Goal: Navigation & Orientation: Understand site structure

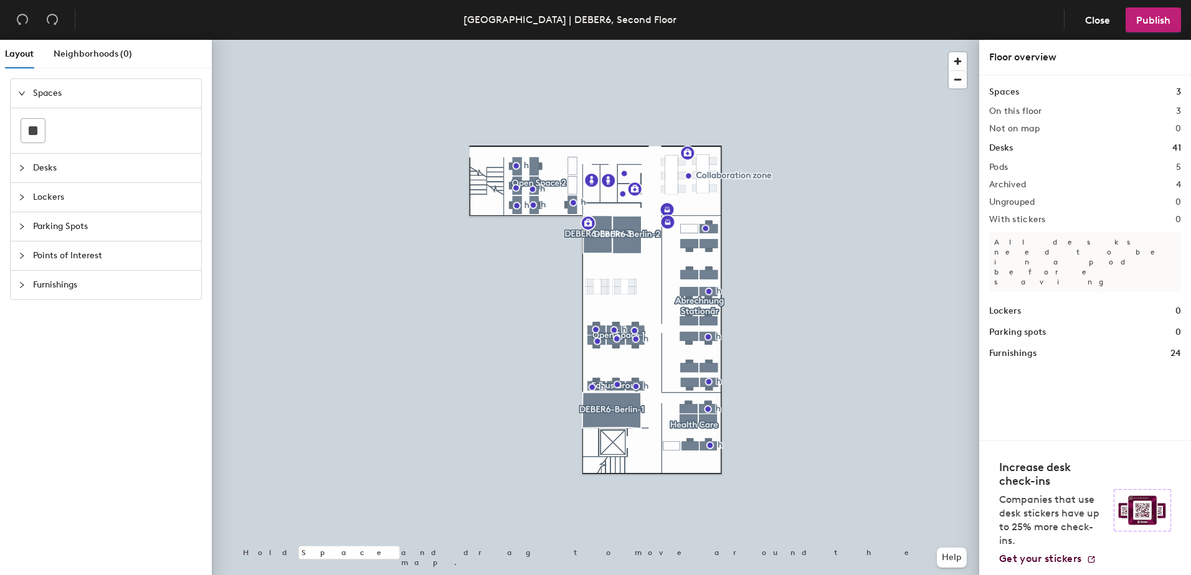
click at [33, 230] on span "Parking Spots" at bounding box center [113, 226] width 161 height 29
click at [60, 122] on span "Desks" at bounding box center [113, 122] width 161 height 29
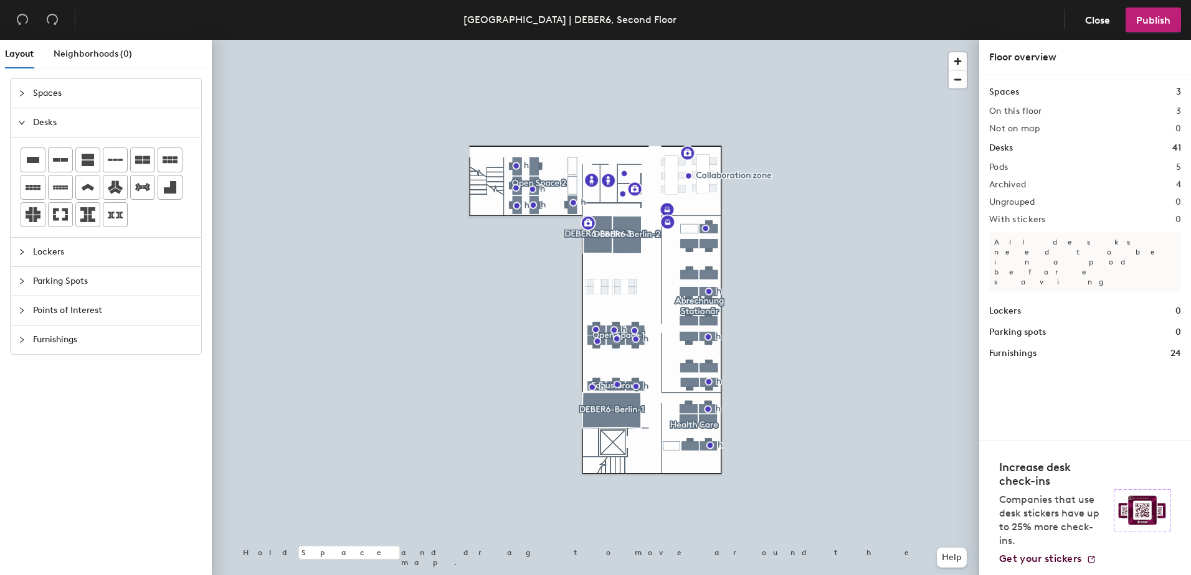
click at [26, 90] on div at bounding box center [25, 94] width 15 height 14
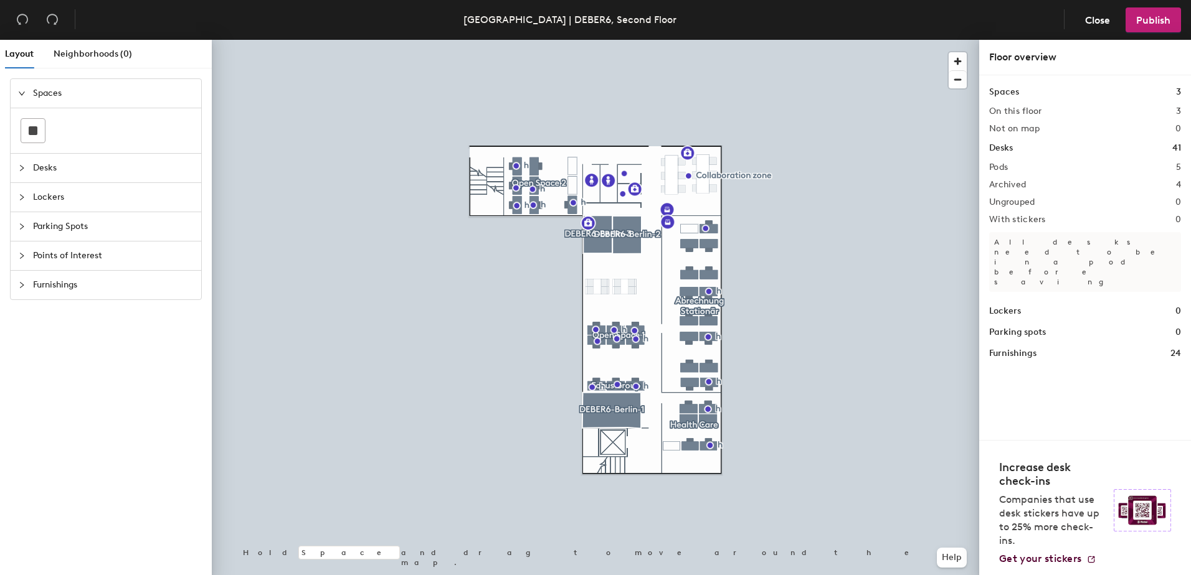
click at [1009, 166] on div "Pods 5" at bounding box center [1085, 168] width 192 height 10
click at [14, 200] on div "Lockers" at bounding box center [106, 197] width 191 height 29
drag, startPoint x: 17, startPoint y: 230, endPoint x: 17, endPoint y: 242, distance: 12.5
click at [17, 230] on div "Parking Spots" at bounding box center [106, 226] width 191 height 29
click at [21, 253] on icon "collapsed" at bounding box center [21, 255] width 7 height 7
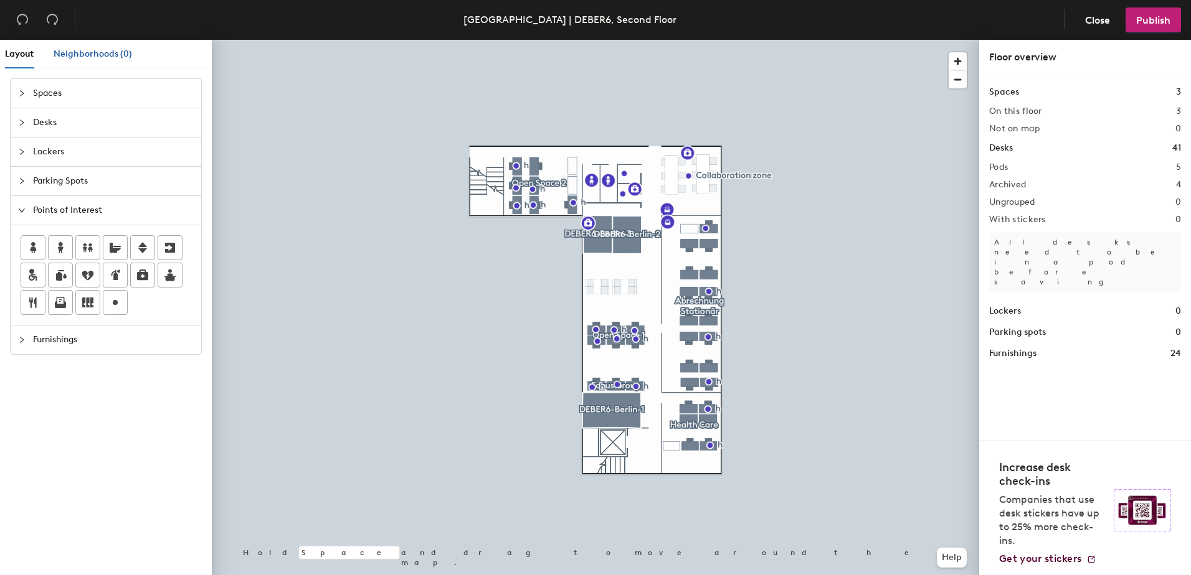
click at [81, 52] on span "Neighborhoods (0)" at bounding box center [93, 54] width 78 height 11
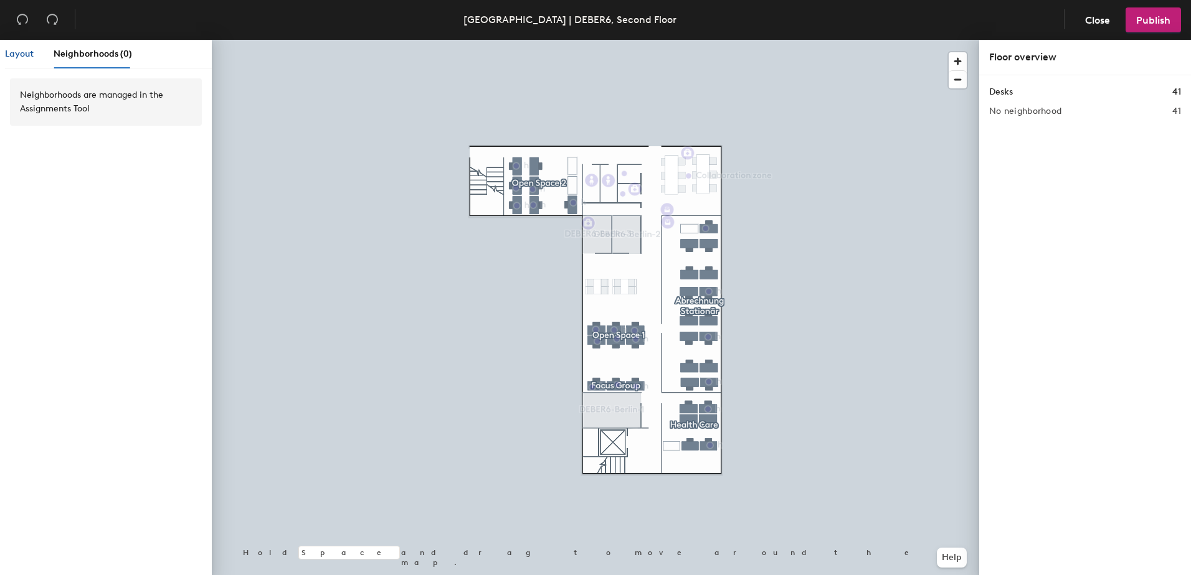
click at [6, 55] on span "Layout" at bounding box center [19, 54] width 29 height 11
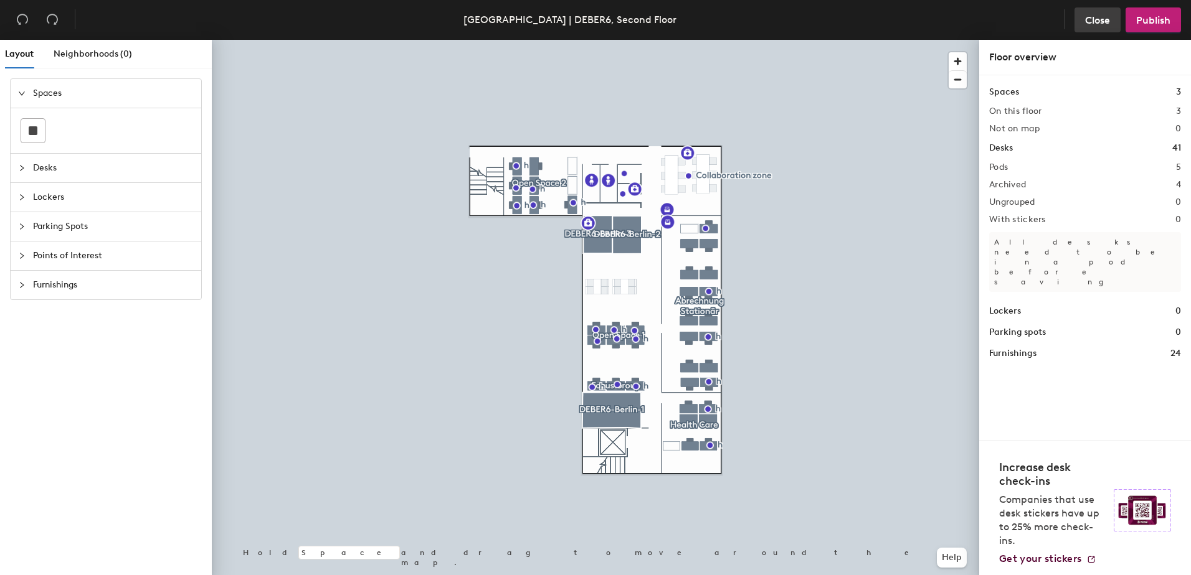
click at [1097, 26] on button "Close" at bounding box center [1097, 19] width 46 height 25
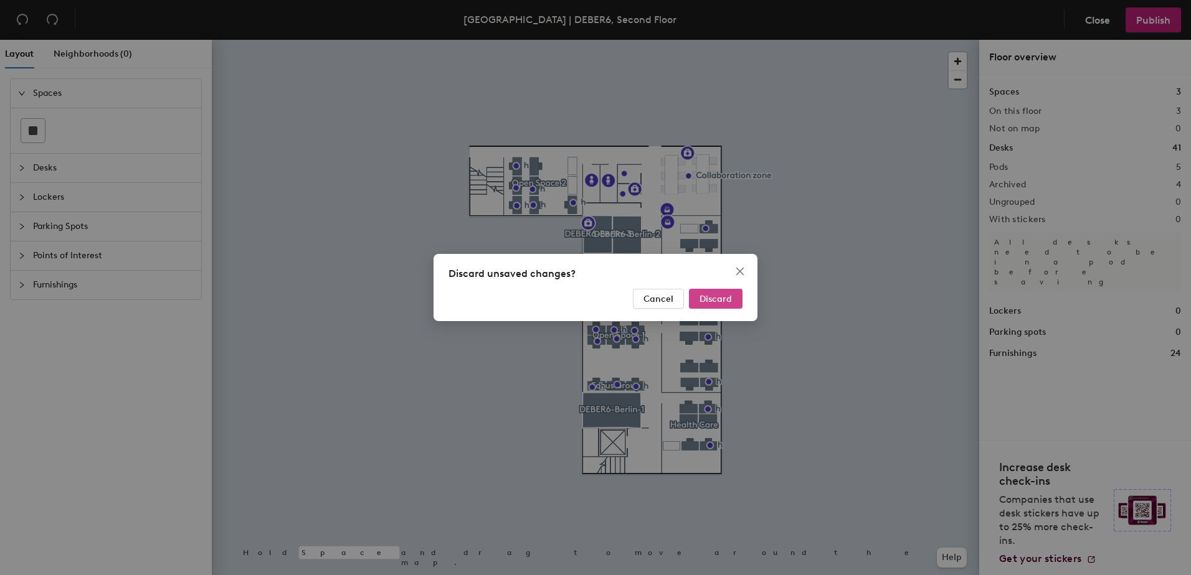
click at [719, 299] on span "Discard" at bounding box center [715, 299] width 32 height 11
